Goal: Task Accomplishment & Management: Manage account settings

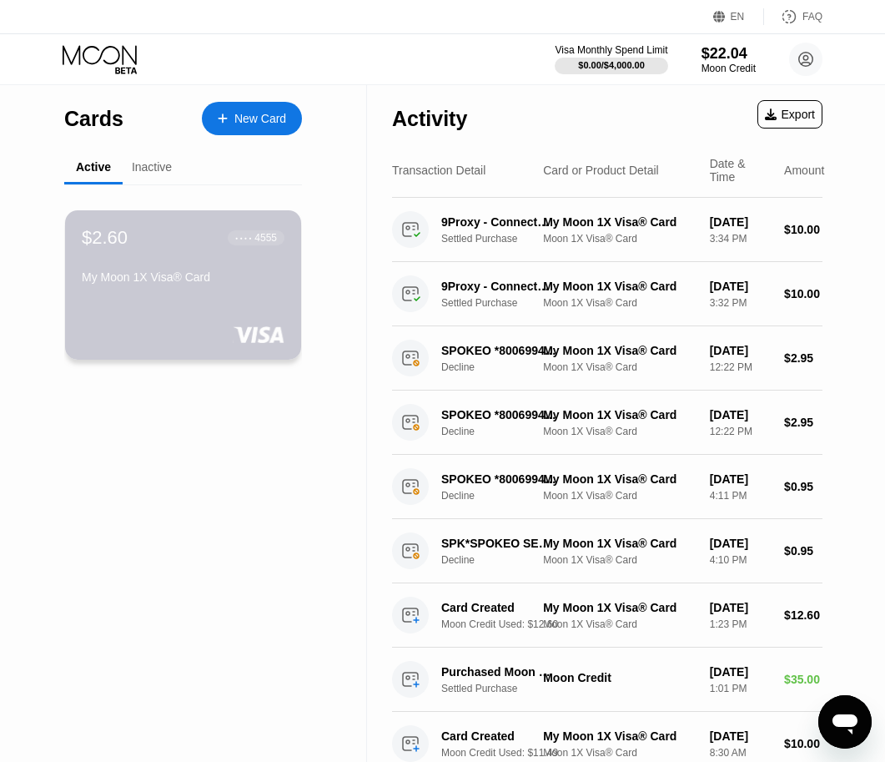
click at [228, 300] on div "$2.60 ● ● ● ● 4555 My Moon 1X Visa® Card" at bounding box center [183, 284] width 236 height 149
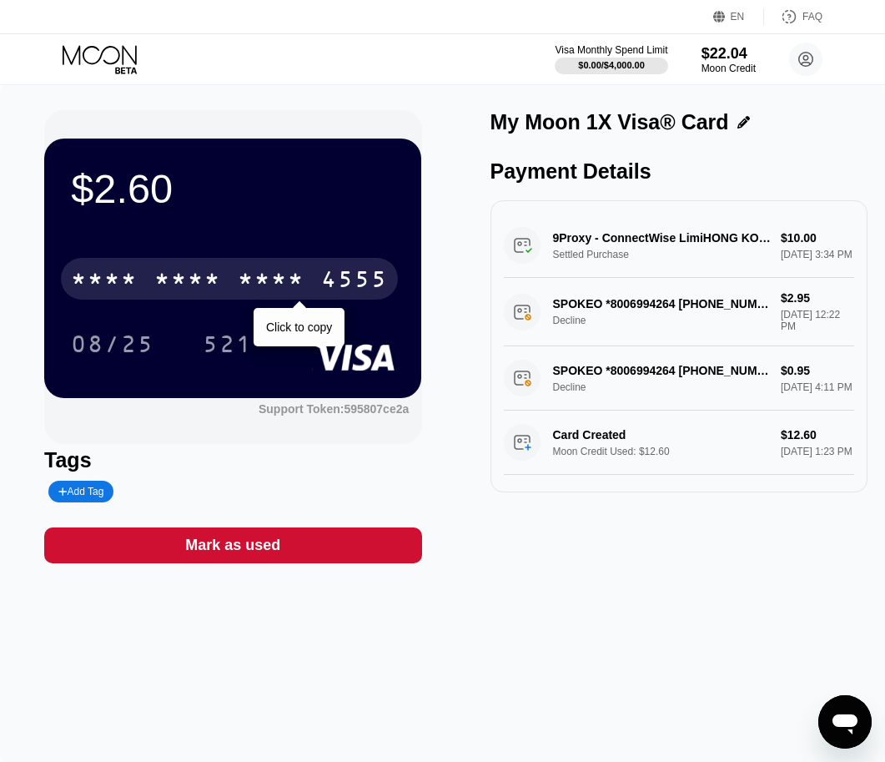
click at [244, 293] on div "* * * *" at bounding box center [271, 281] width 67 height 27
click at [214, 265] on div "4513 6500 2266 4555" at bounding box center [229, 279] width 337 height 42
click at [257, 290] on div "* * * *" at bounding box center [271, 281] width 67 height 27
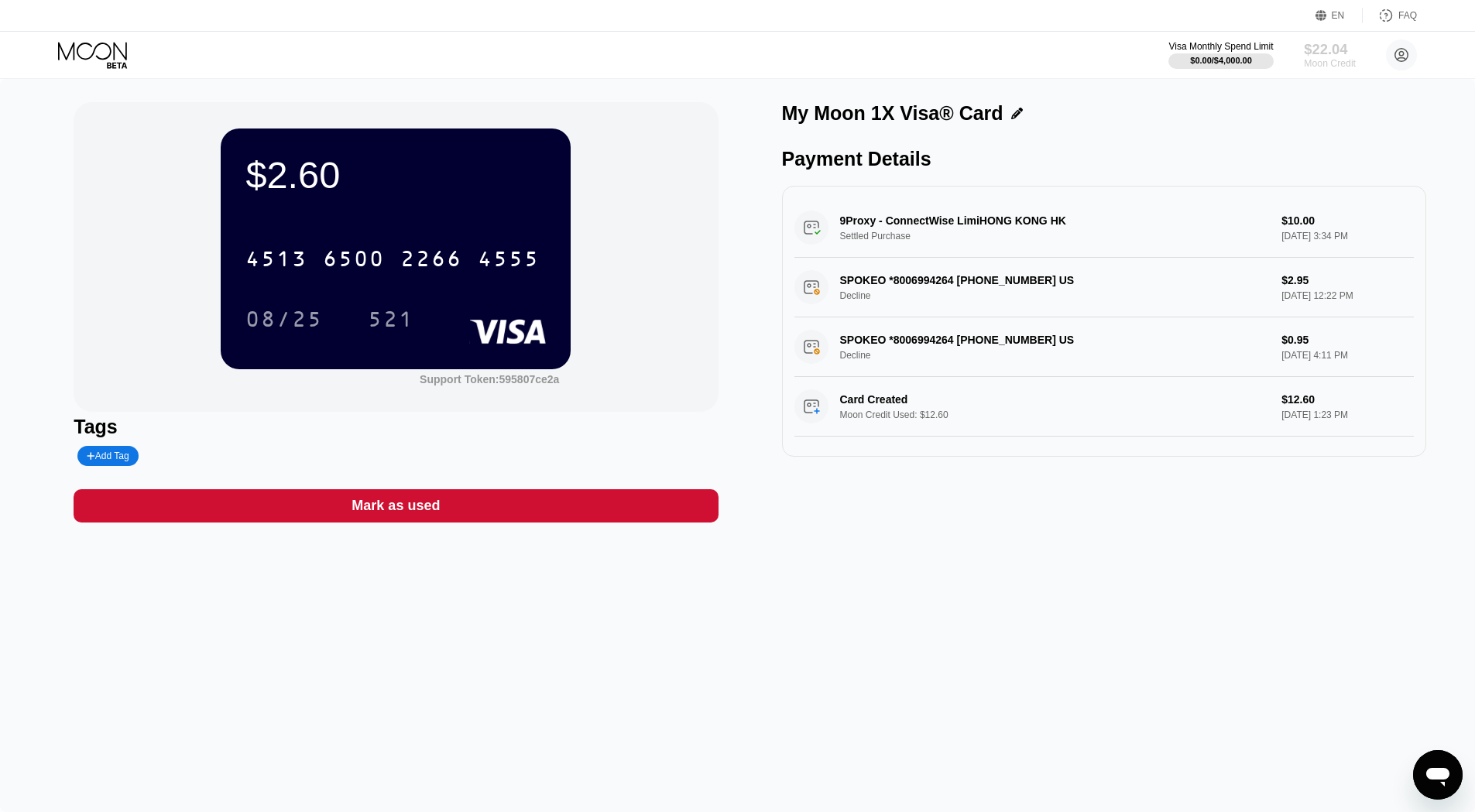
click at [833, 49] on div "$22.04" at bounding box center [1330, 49] width 52 height 17
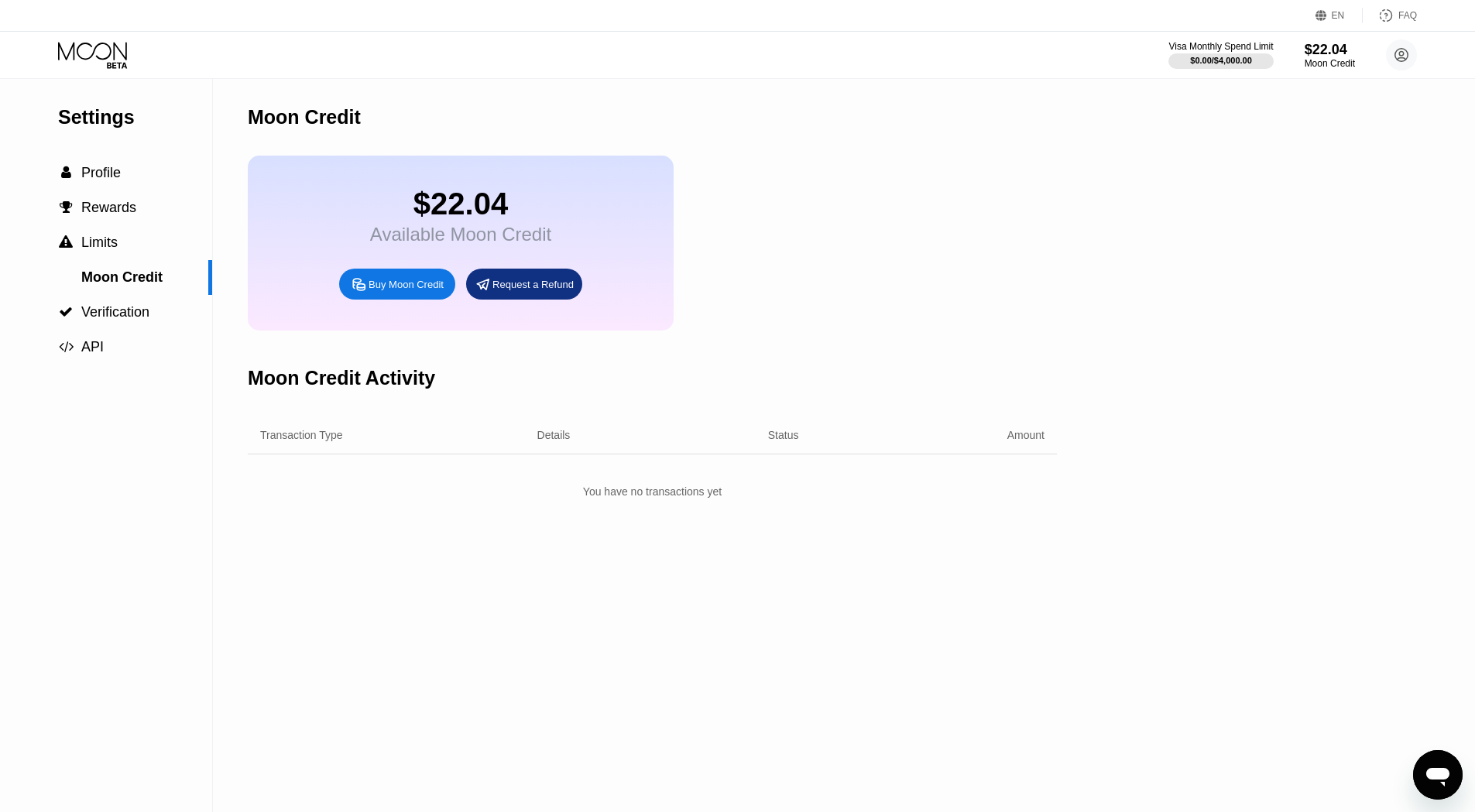
click at [385, 291] on div "Buy Moon Credit" at bounding box center [406, 285] width 75 height 13
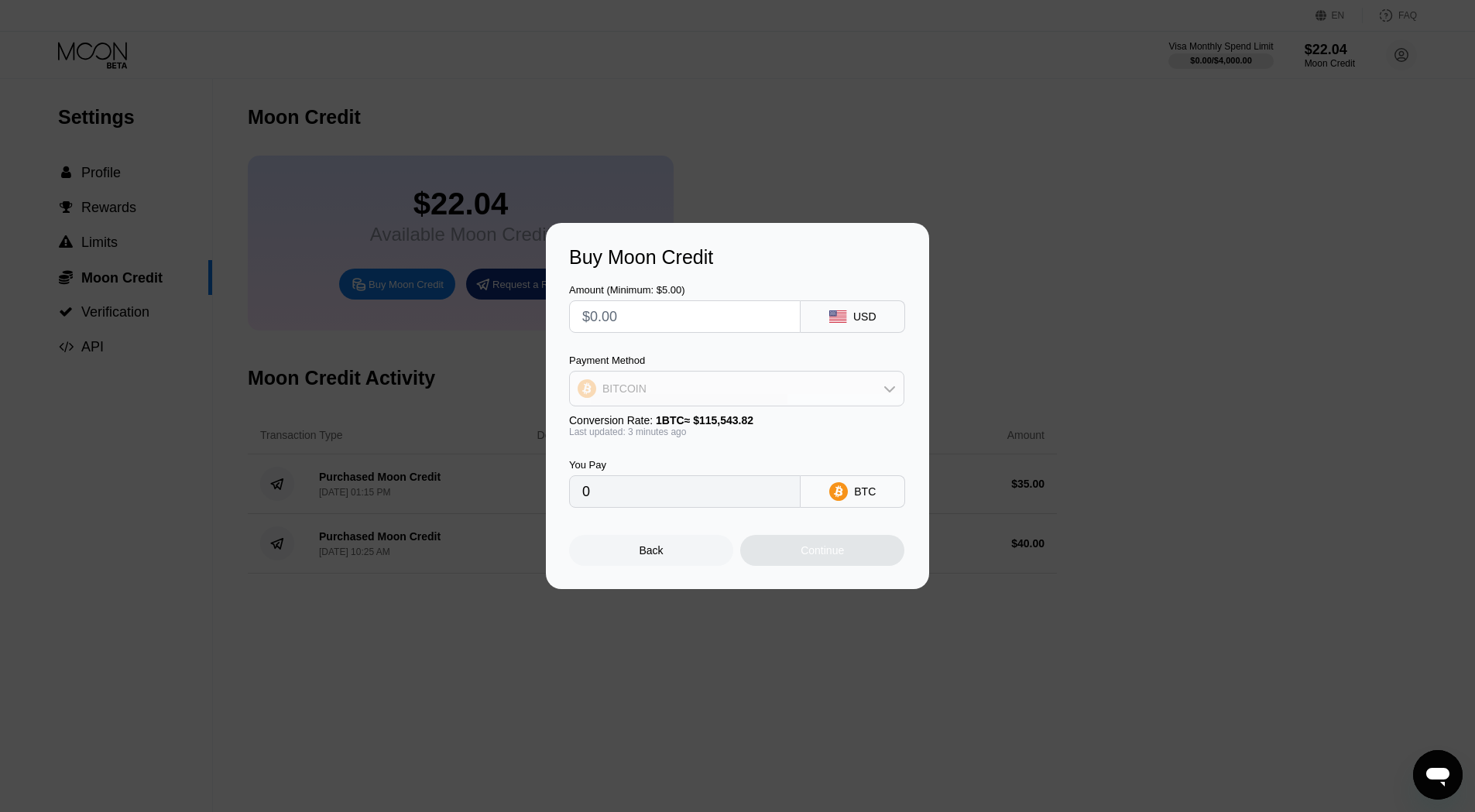
click at [833, 392] on div "BITCOIN" at bounding box center [737, 388] width 334 height 31
click at [717, 345] on div "Amount (Minimum: $5.00) USD Payment Method BITCOIN BITCOIN USDT on TRON Convers…" at bounding box center [737, 389] width 337 height 239
click at [643, 557] on div "Back" at bounding box center [652, 550] width 24 height 12
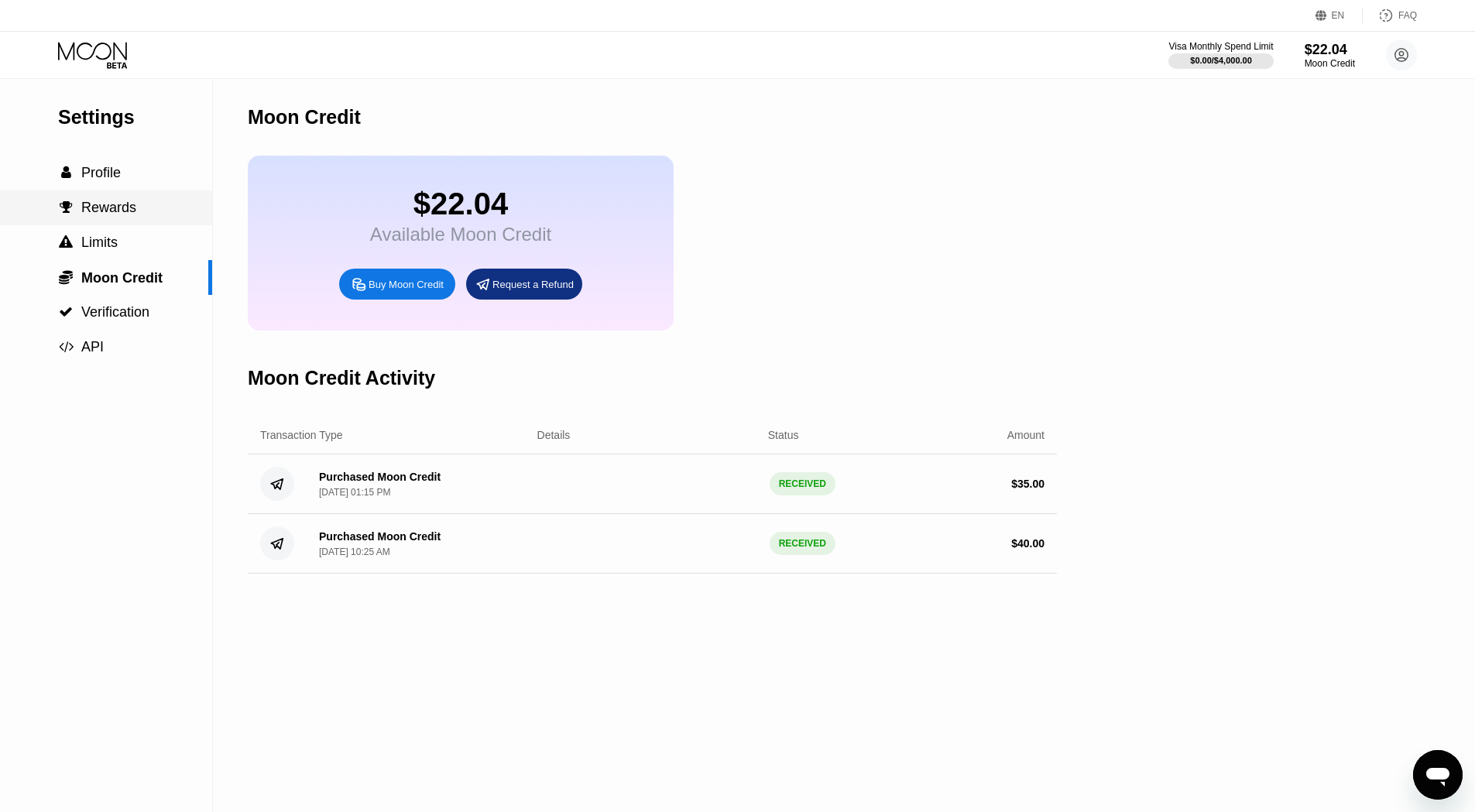
click at [96, 189] on div " Profile" at bounding box center [106, 174] width 213 height 35
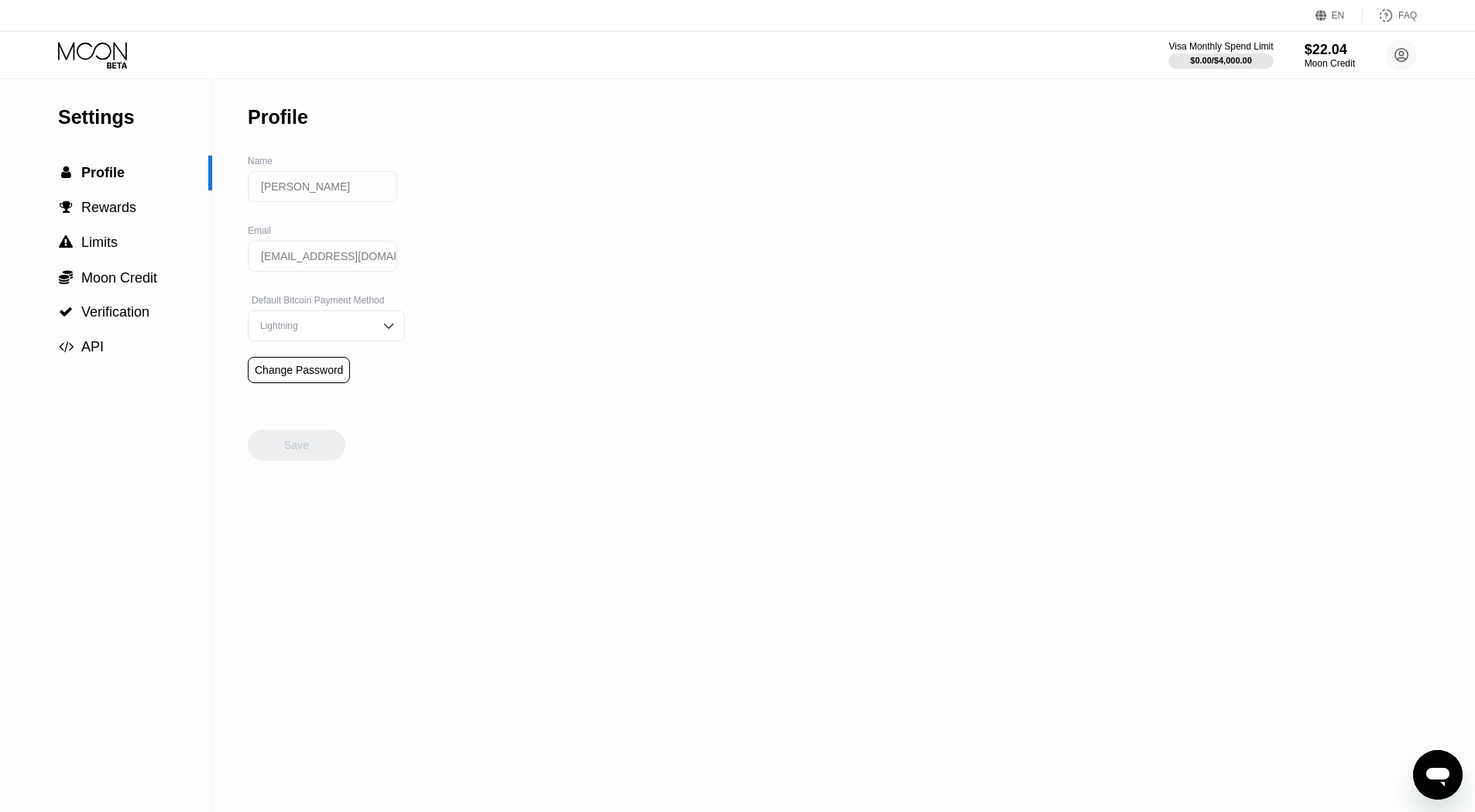
click at [76, 61] on icon at bounding box center [95, 55] width 72 height 27
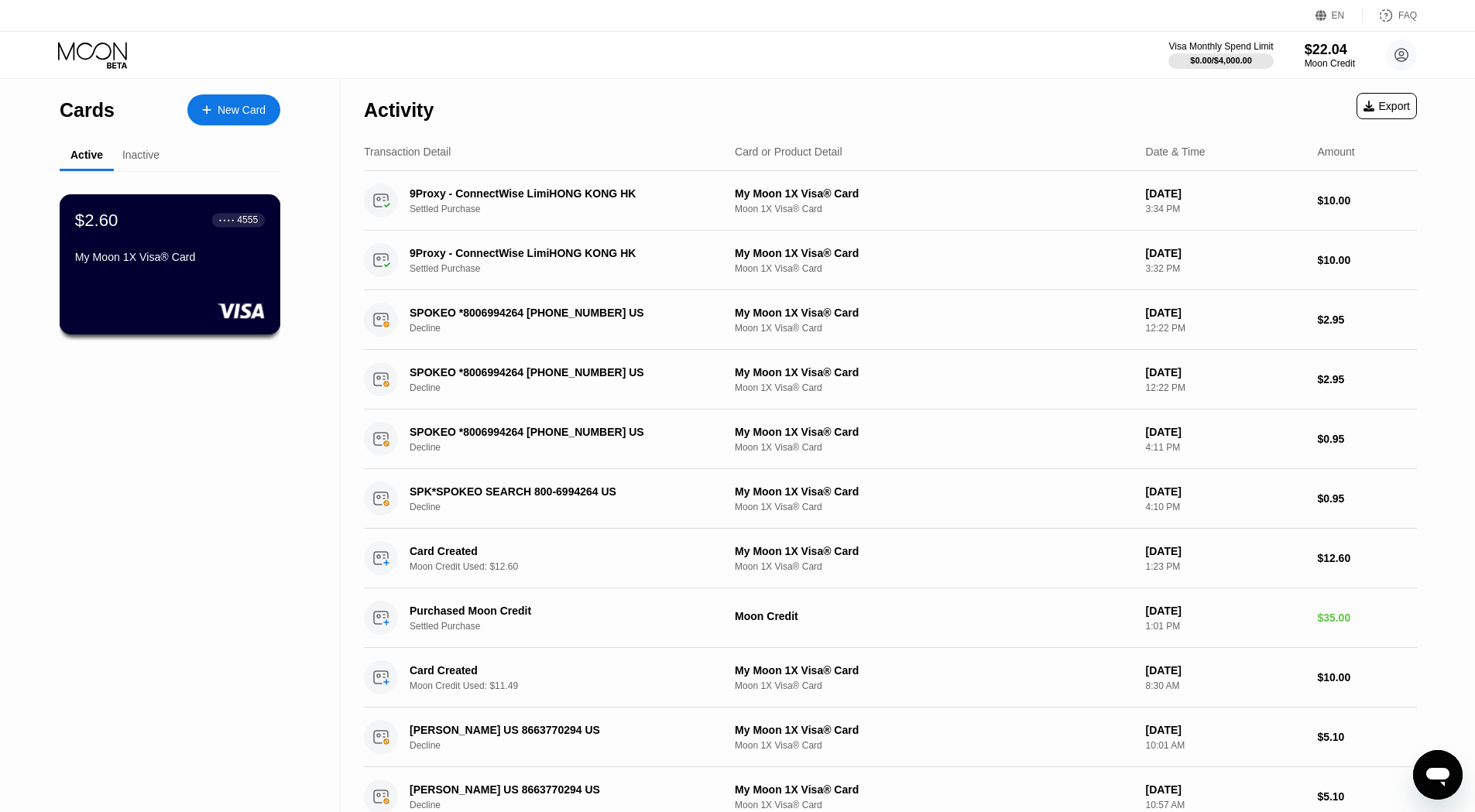
click at [157, 278] on div "$2.60 ● ● ● ● 4555 My Moon 1X Visa® Card" at bounding box center [170, 264] width 222 height 140
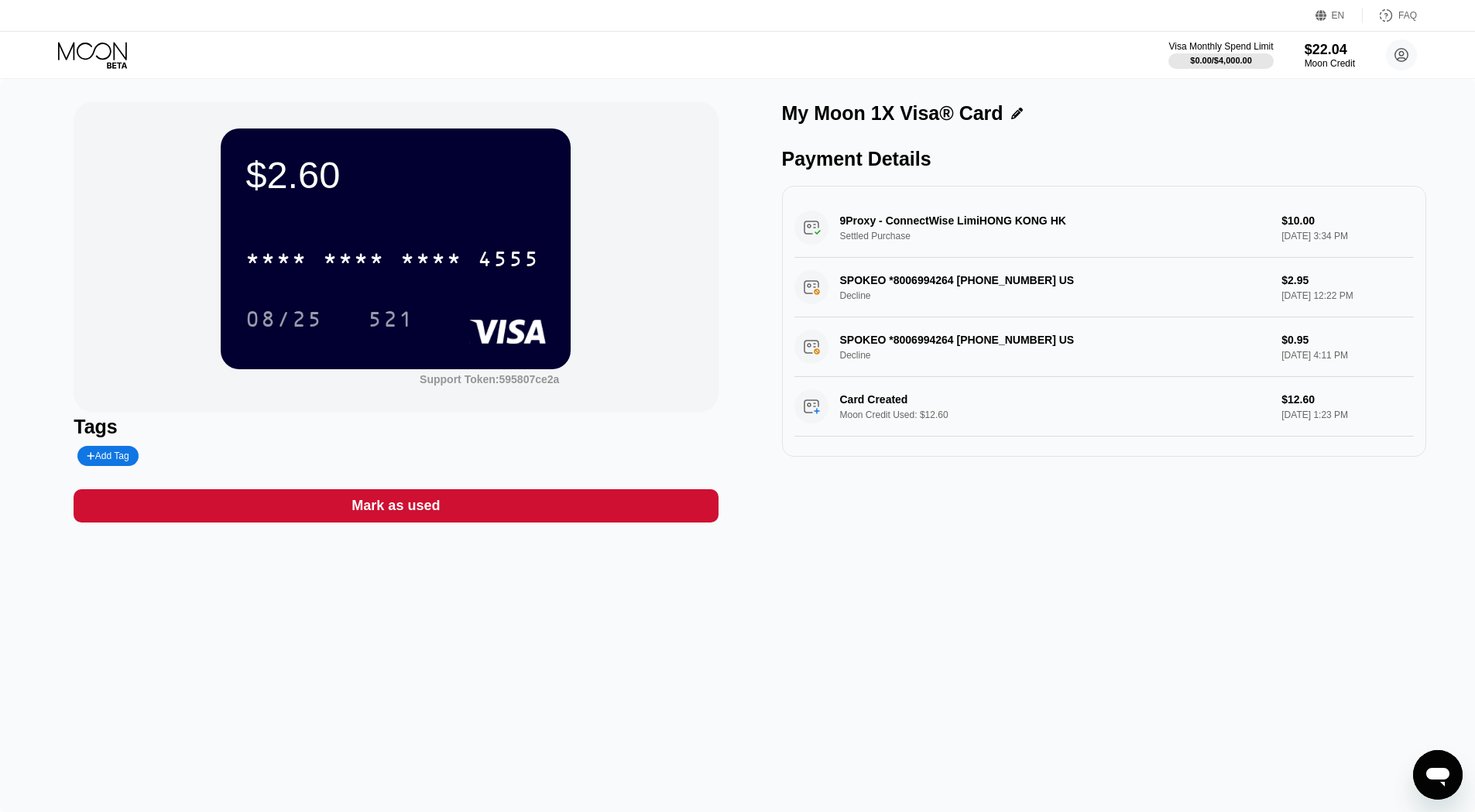
click at [104, 53] on icon at bounding box center [95, 55] width 72 height 27
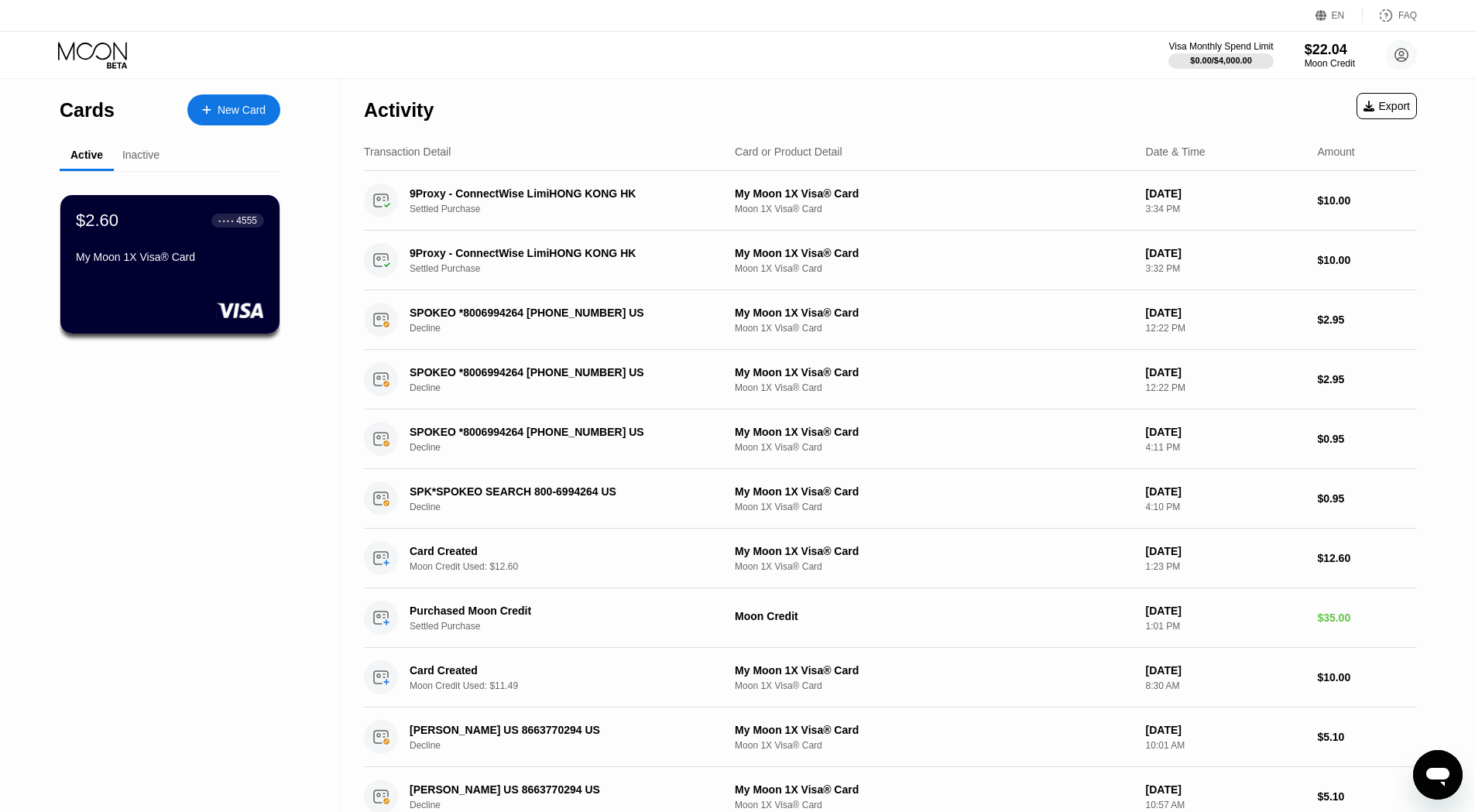
click at [134, 158] on div "Inactive" at bounding box center [141, 154] width 37 height 12
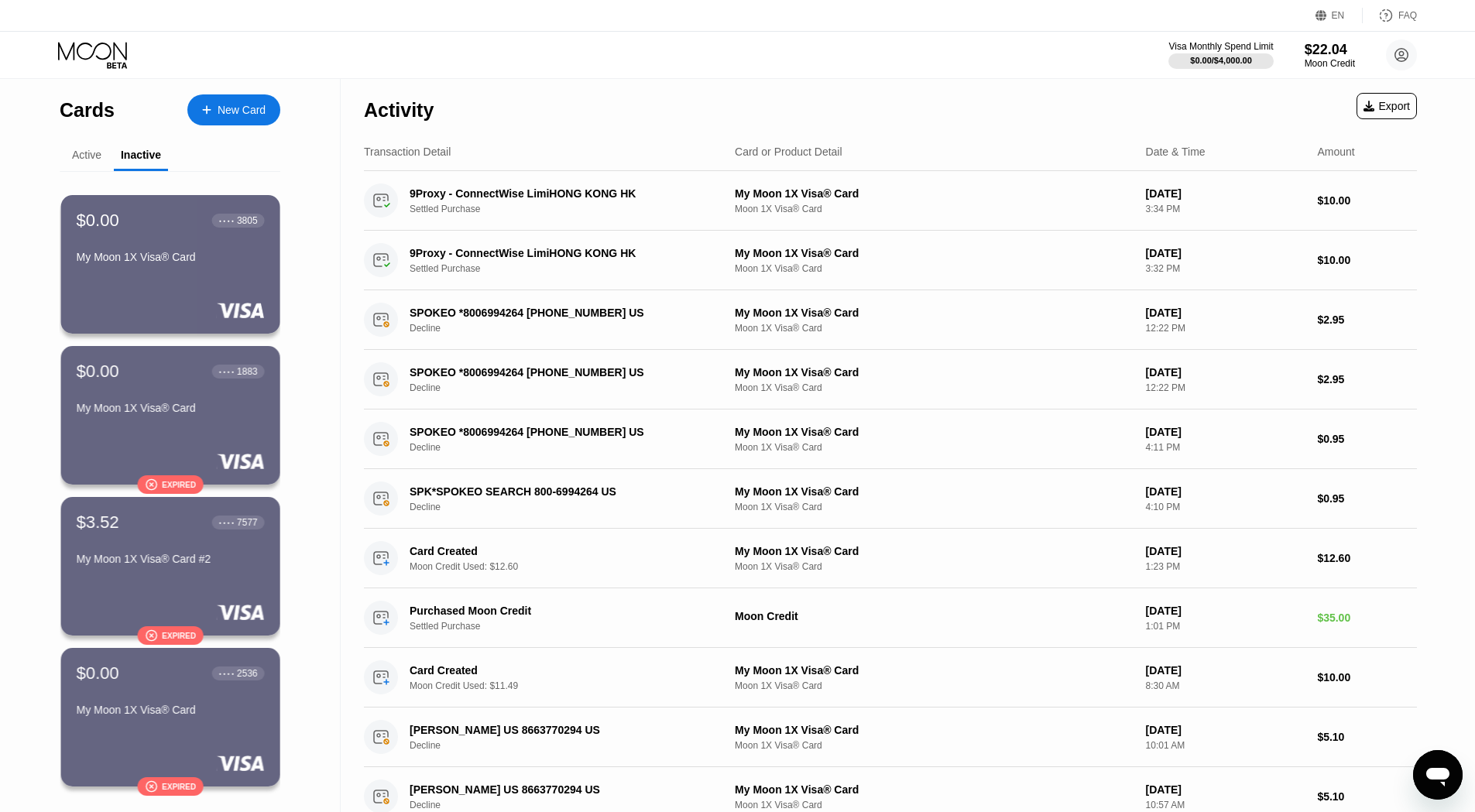
click at [82, 161] on div "Active" at bounding box center [87, 154] width 30 height 12
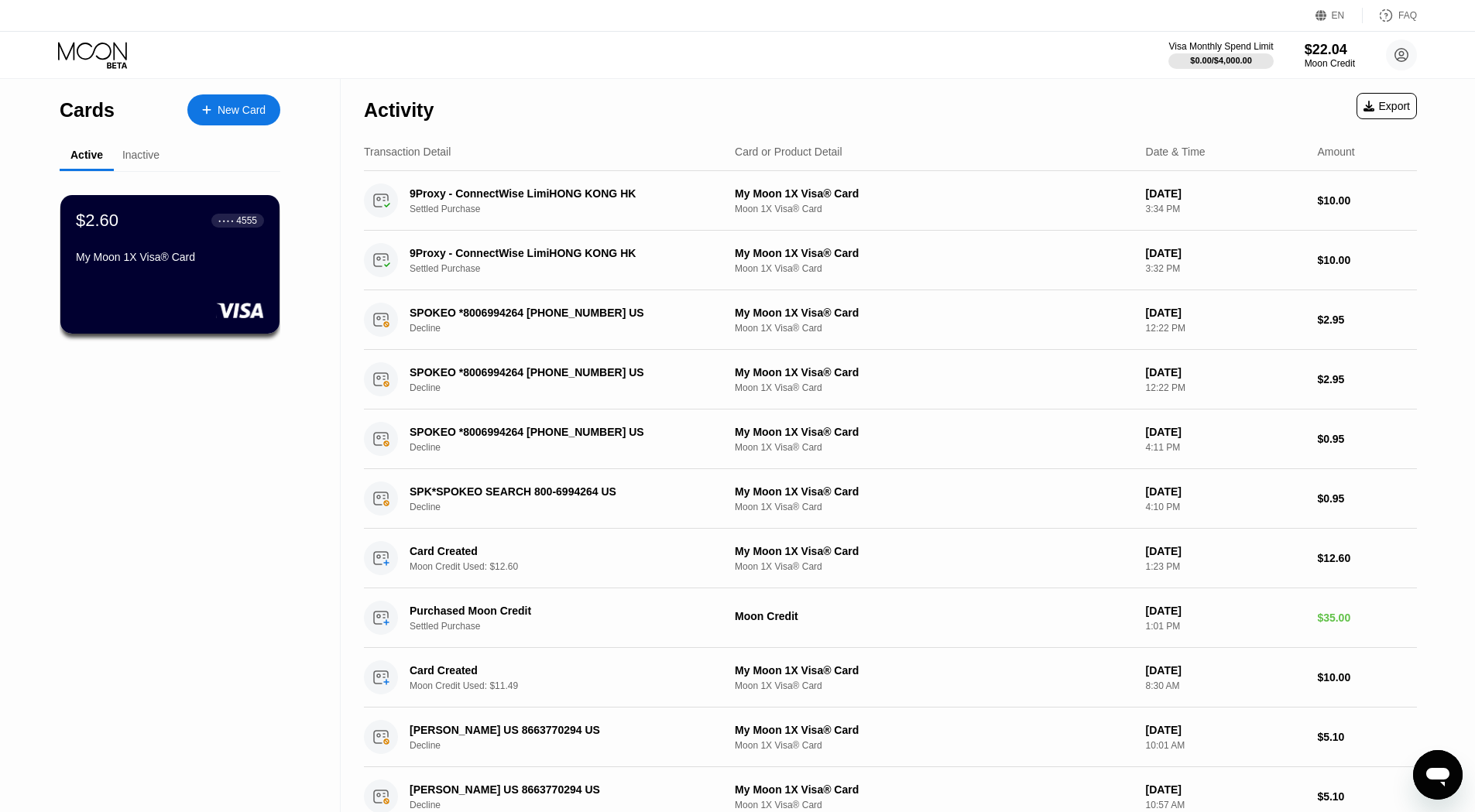
click at [161, 153] on div "Inactive" at bounding box center [141, 156] width 54 height 31
click at [147, 153] on div "Inactive" at bounding box center [141, 154] width 37 height 12
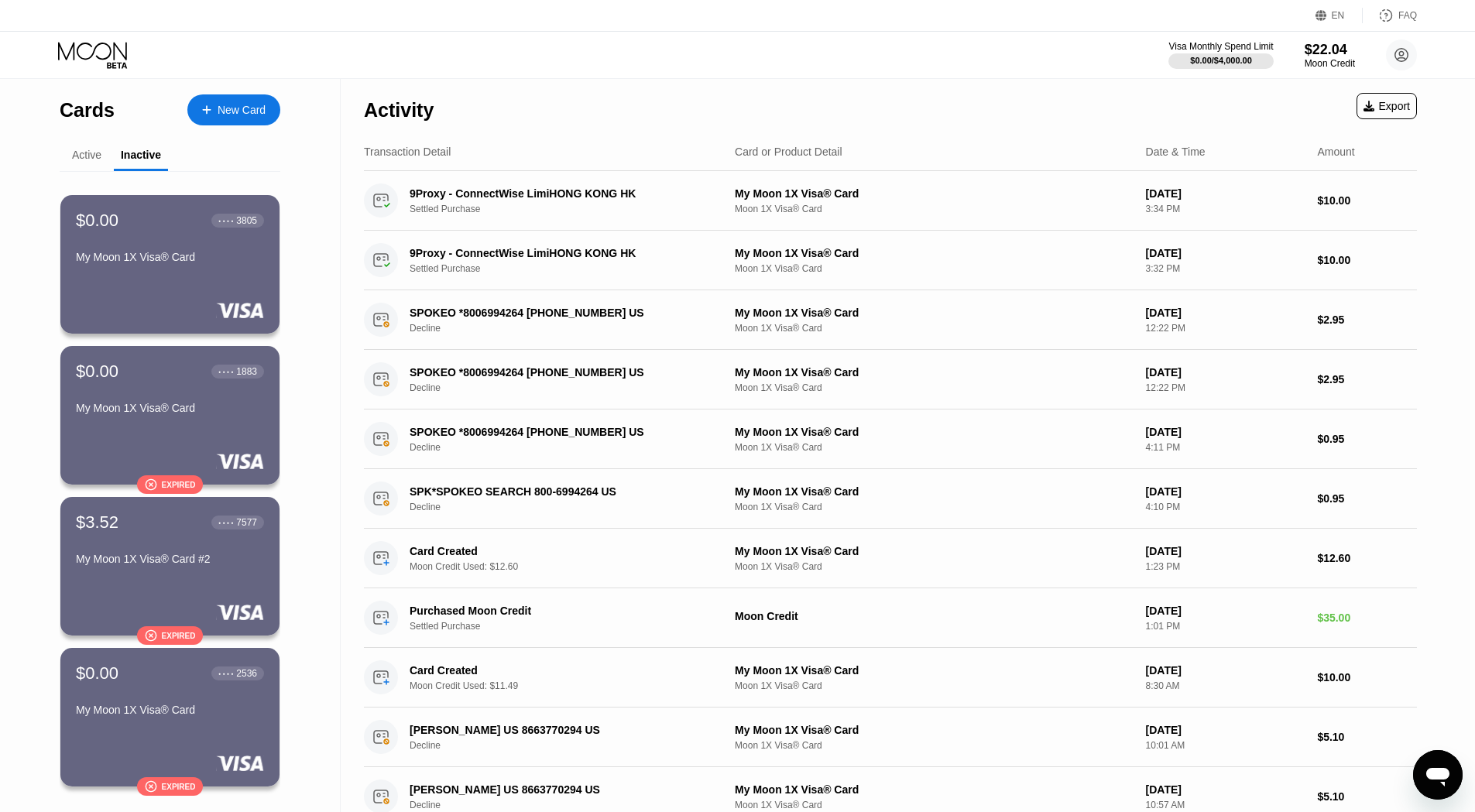
drag, startPoint x: 88, startPoint y: 143, endPoint x: 88, endPoint y: 156, distance: 13.0
click at [88, 148] on div "Active" at bounding box center [86, 156] width 54 height 31
click at [88, 156] on div "Active" at bounding box center [87, 154] width 30 height 12
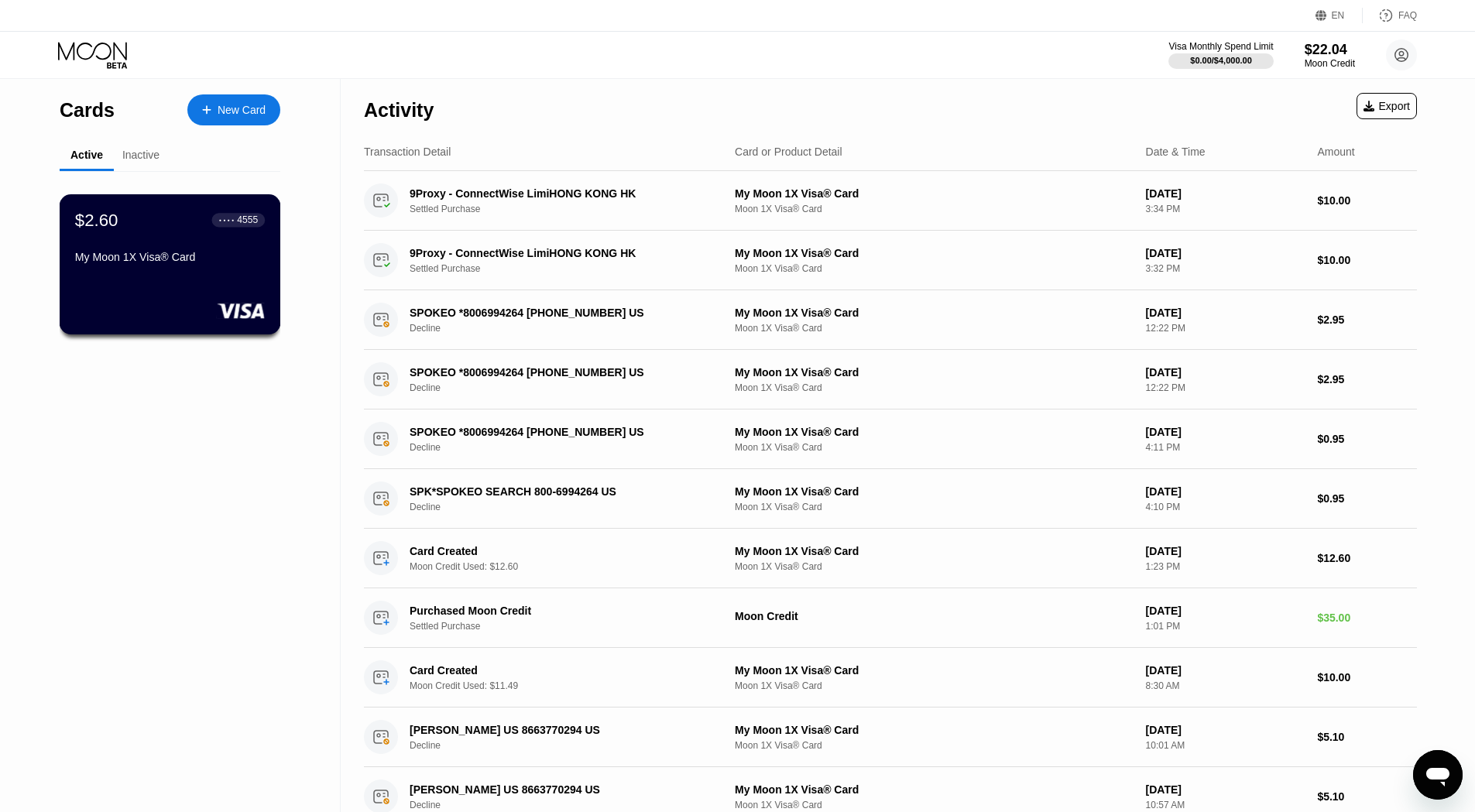
click at [189, 264] on div "My Moon 1X Visa® Card" at bounding box center [170, 256] width 189 height 12
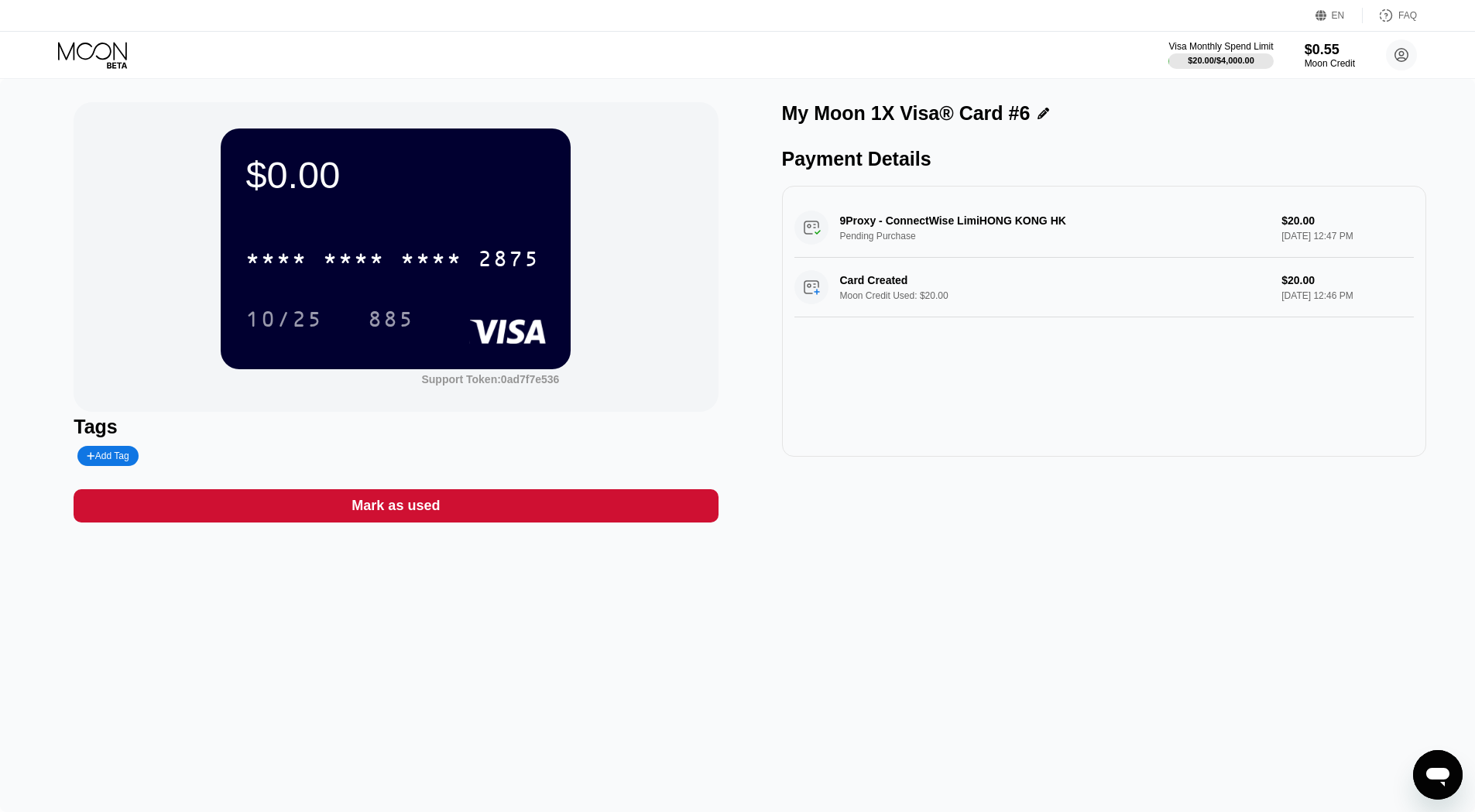
click at [386, 515] on div "Mark as used" at bounding box center [395, 506] width 88 height 18
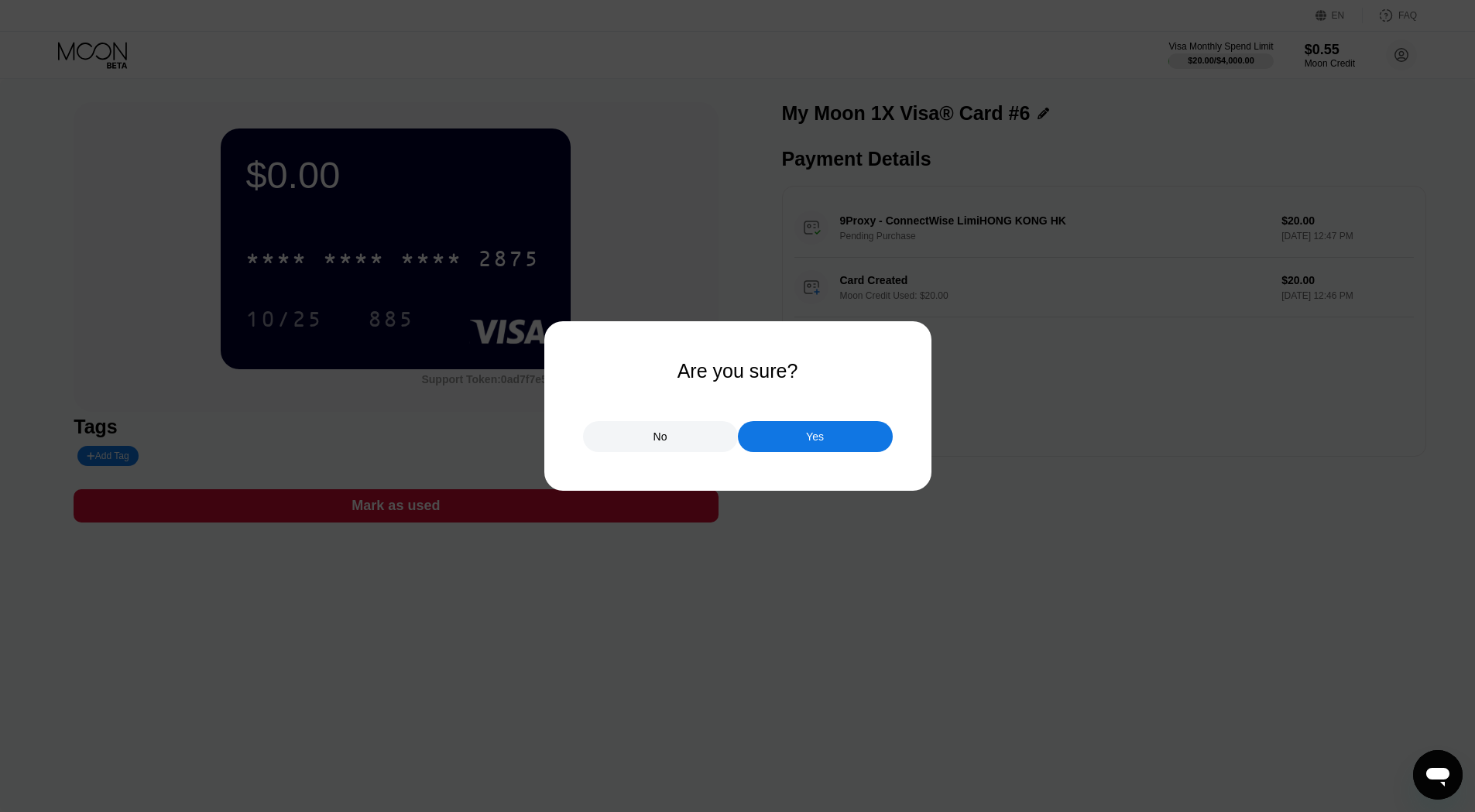
click at [839, 430] on div "Yes" at bounding box center [815, 436] width 155 height 31
